Goal: Download file/media

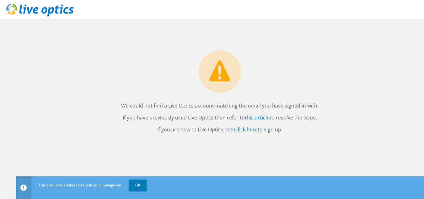
click at [251, 129] on link "click here" at bounding box center [247, 129] width 22 height 7
click at [138, 180] on link "OK" at bounding box center [138, 184] width 18 height 11
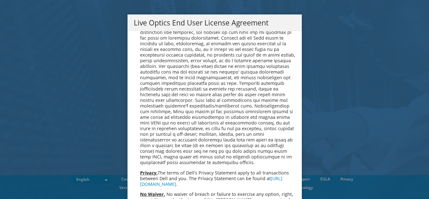
scroll to position [2375, 0]
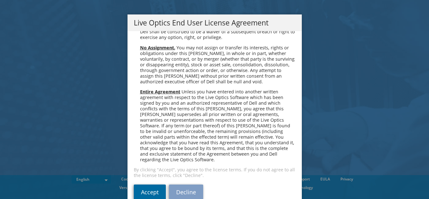
click at [147, 184] on link "Accept" at bounding box center [150, 191] width 32 height 15
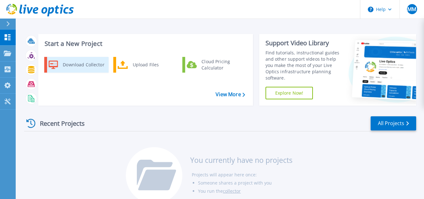
click at [77, 67] on div "Download Collector" at bounding box center [83, 64] width 47 height 13
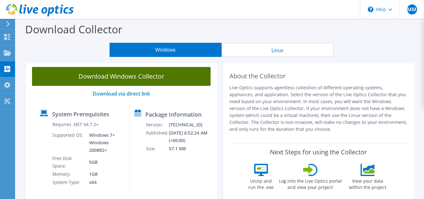
click at [129, 79] on link "Download Windows Collector" at bounding box center [121, 76] width 179 height 19
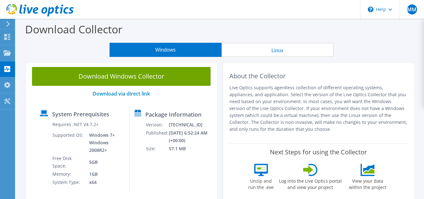
click at [29, 14] on icon at bounding box center [40, 10] width 68 height 13
